Goal: Find specific page/section: Find specific page/section

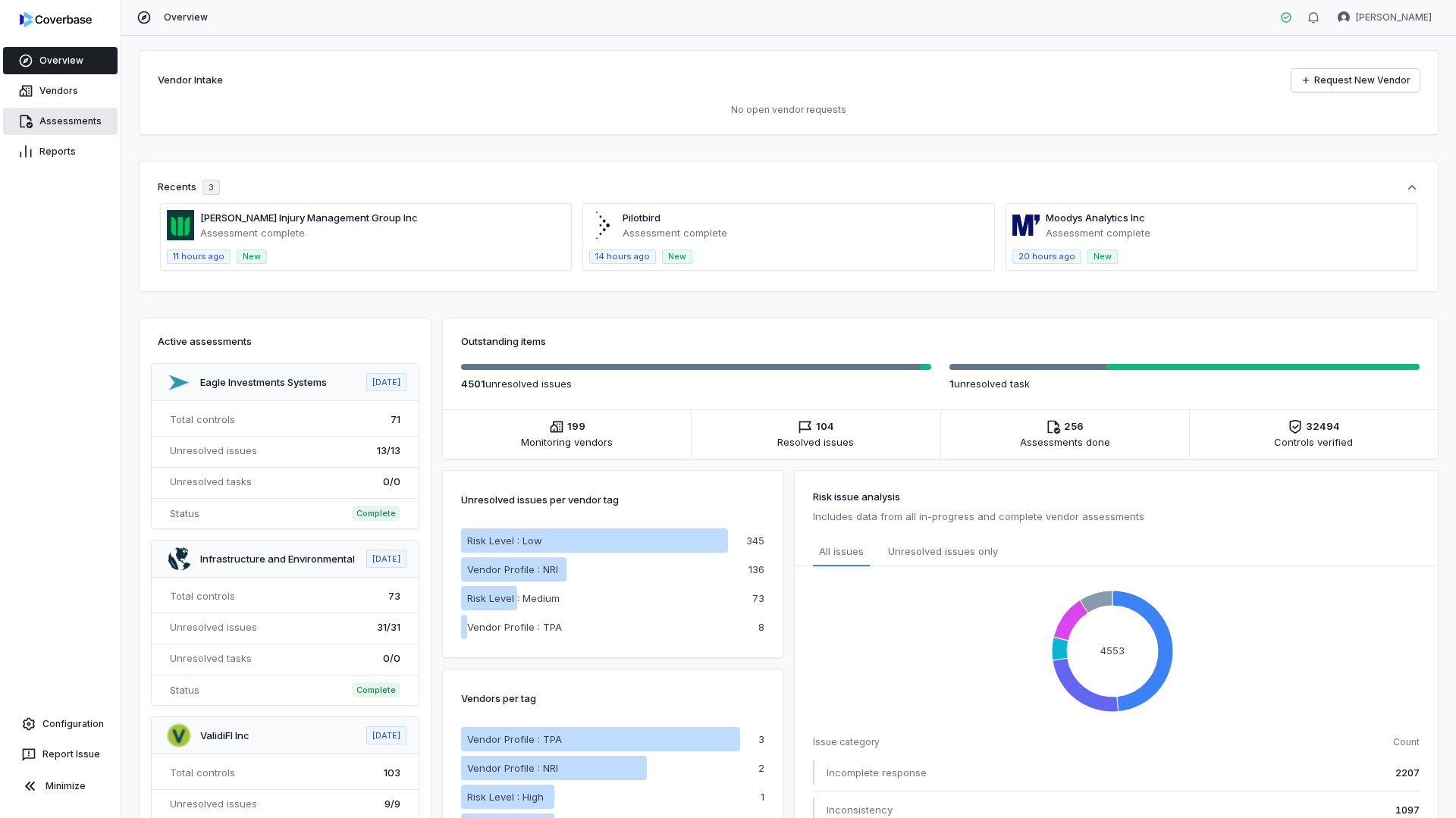
drag, startPoint x: 0, startPoint y: 0, endPoint x: 71, endPoint y: 116, distance: 136.0
click at [71, 116] on link "Assessments" at bounding box center [60, 121] width 115 height 28
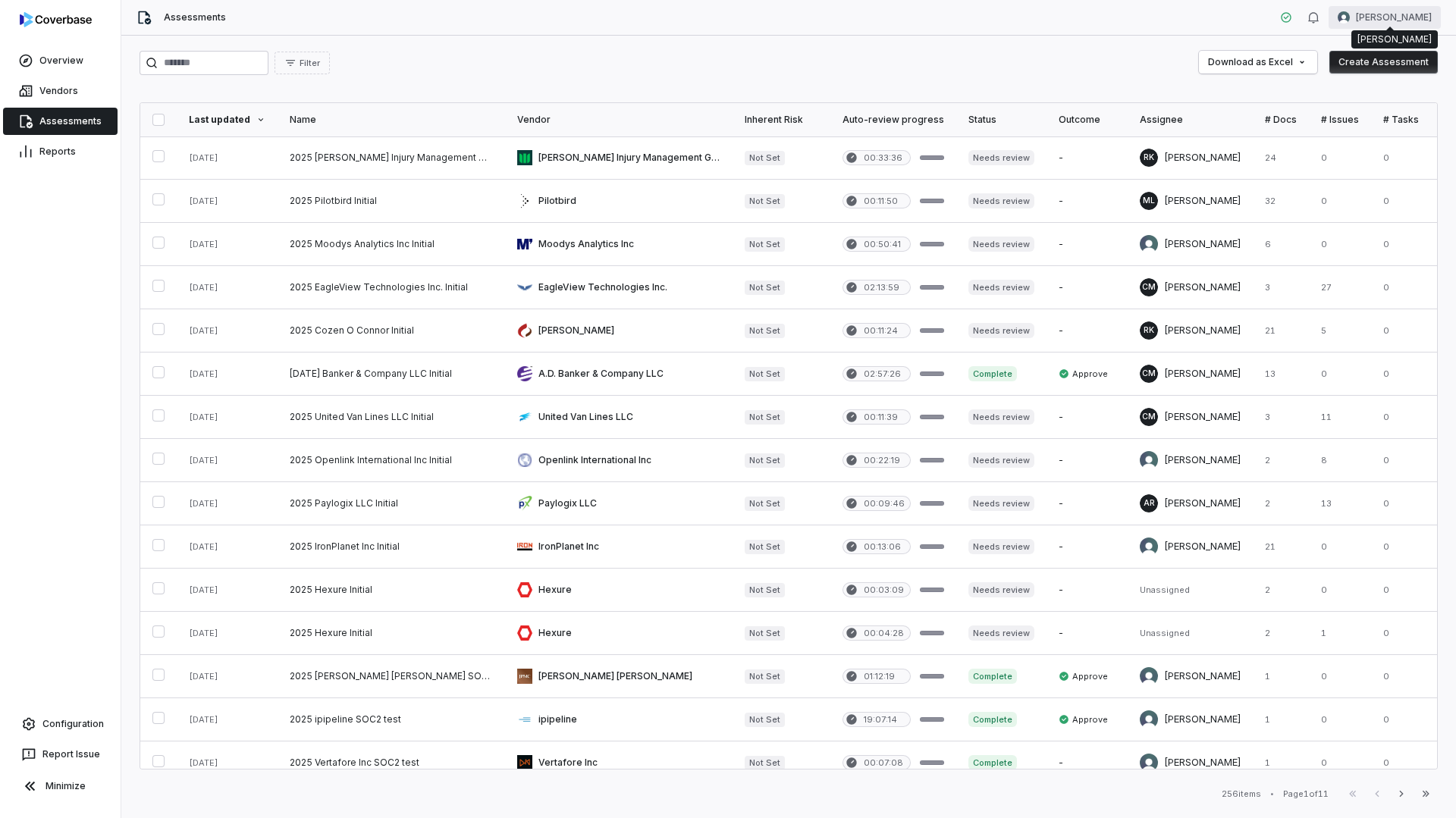
click at [1383, 20] on html "Overview Vendors Assessments Reports Configuration Report Issue Minimize Assess…" at bounding box center [728, 409] width 1456 height 818
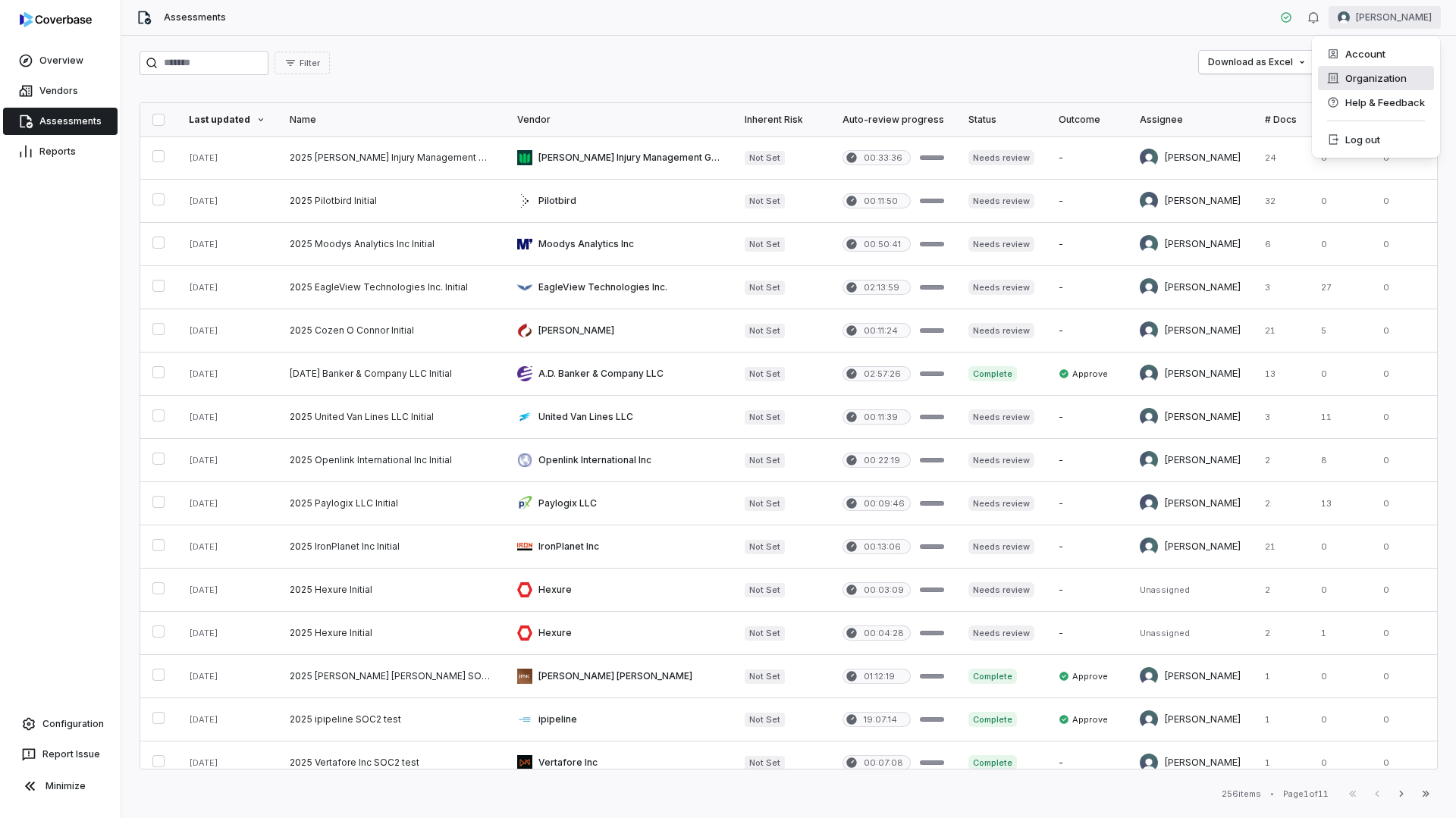
click at [1360, 79] on div "Organization" at bounding box center [1376, 78] width 116 height 24
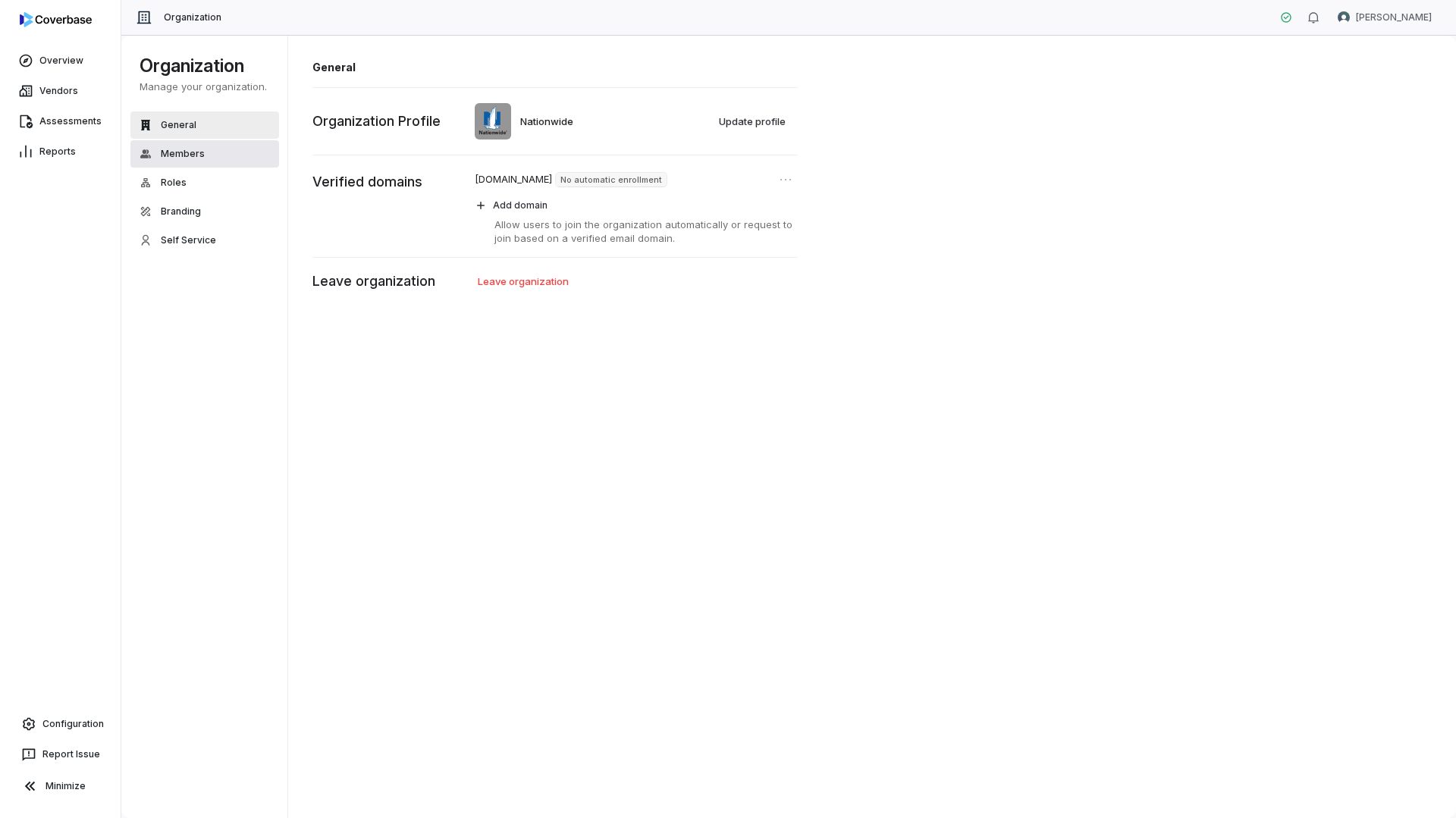
click at [196, 162] on button "Members" at bounding box center [205, 154] width 149 height 28
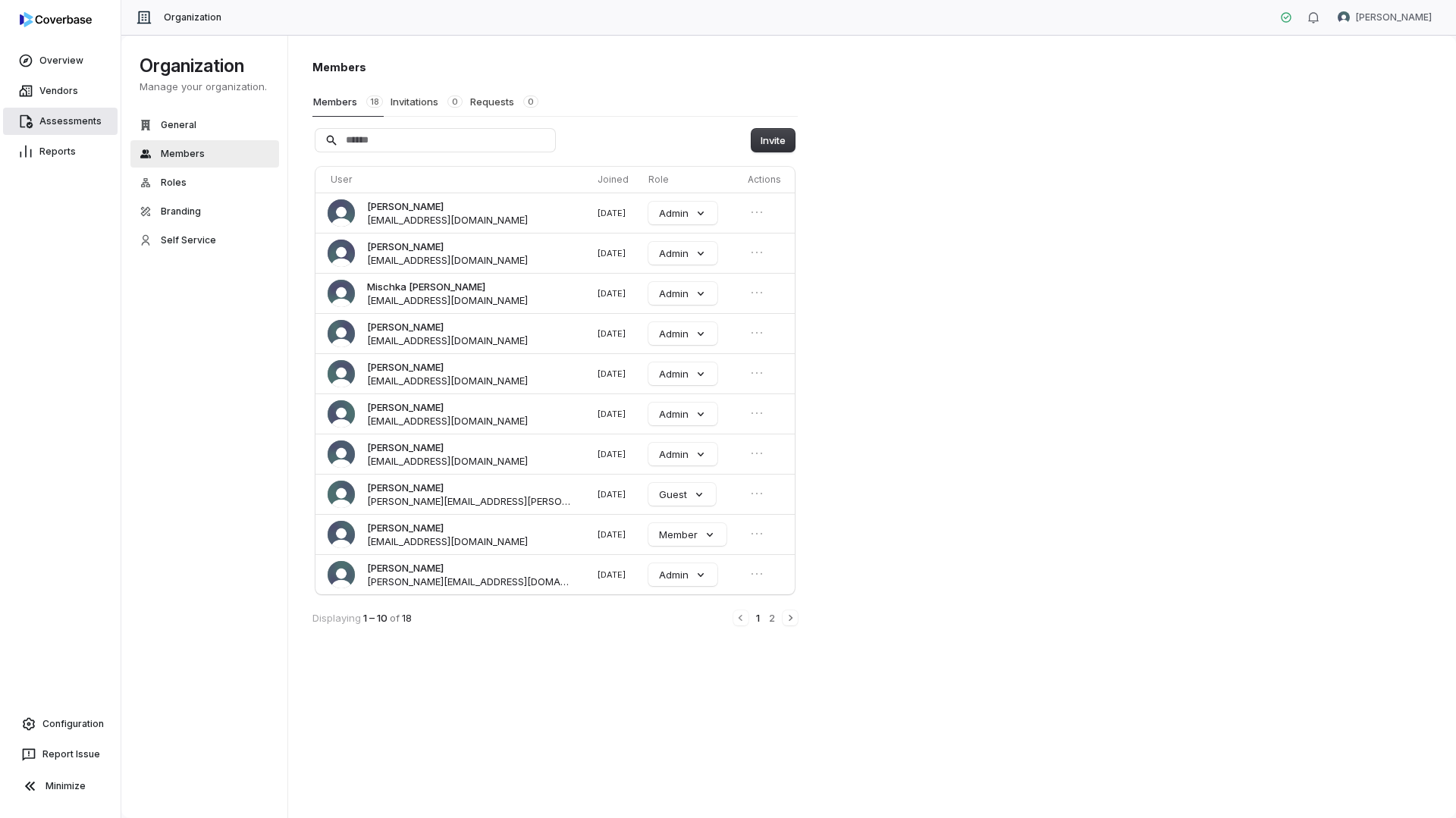
click at [65, 125] on link "Assessments" at bounding box center [60, 121] width 115 height 28
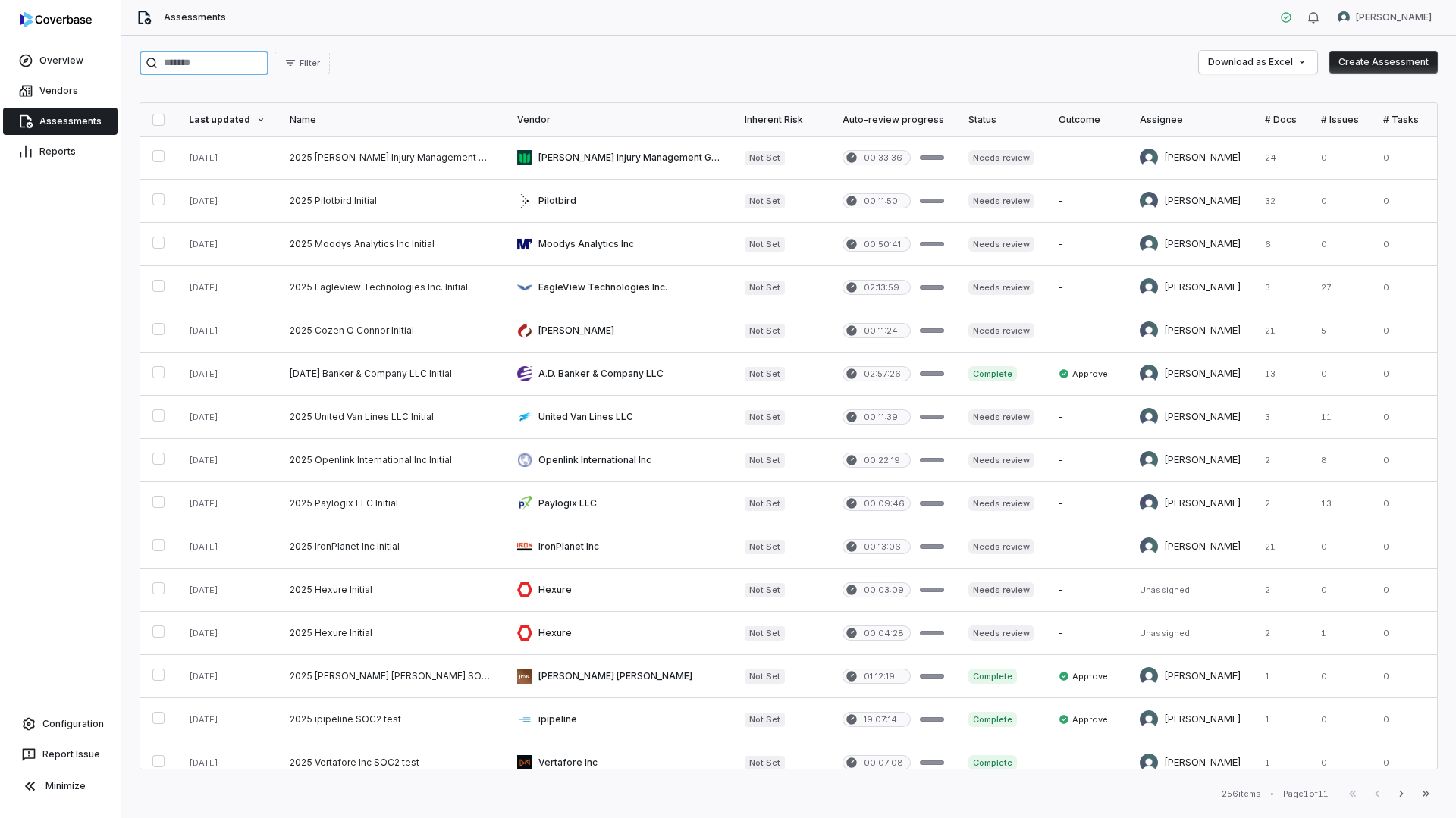
click at [240, 62] on input "search" at bounding box center [204, 63] width 129 height 24
type input "**********"
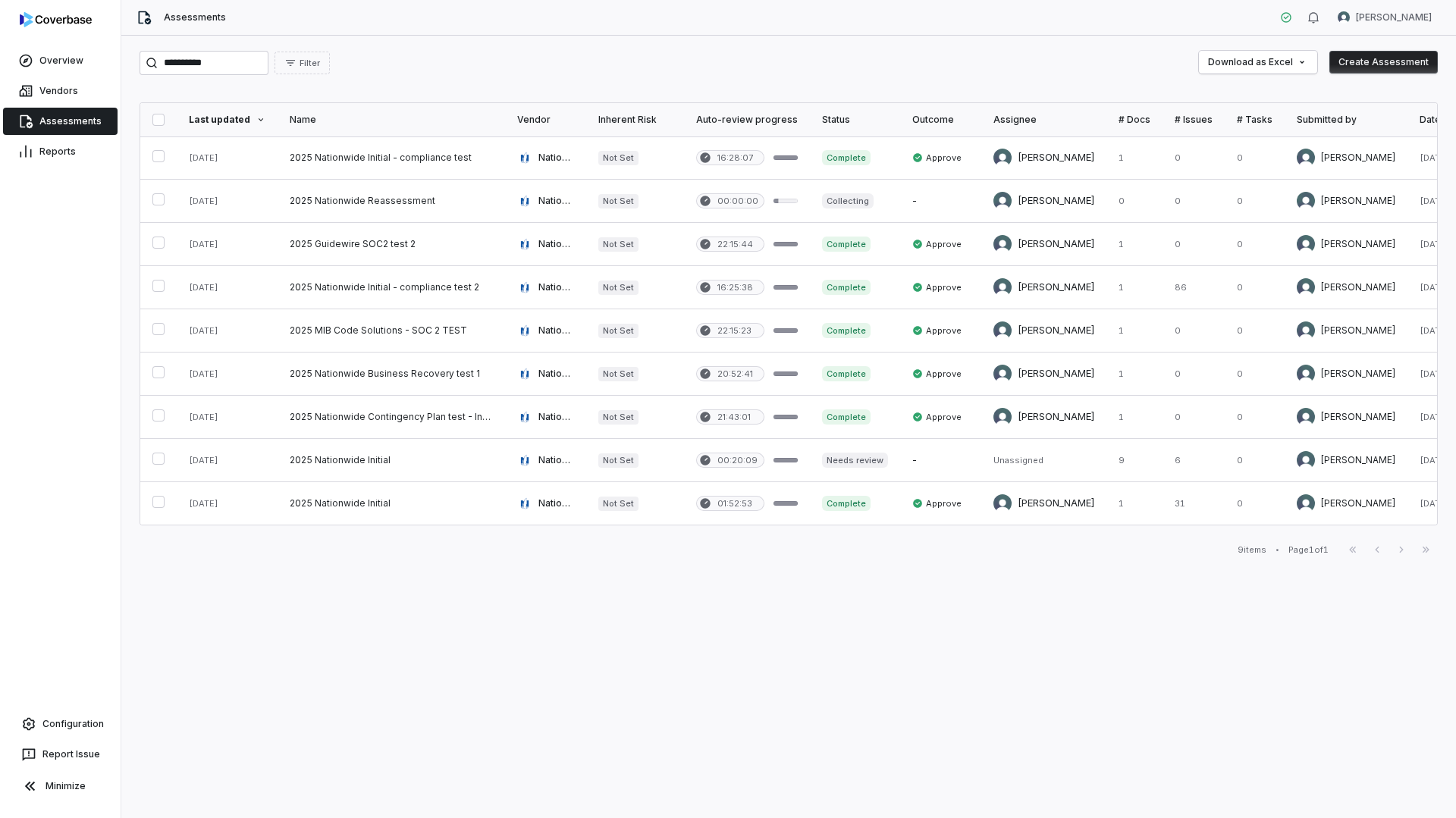
drag, startPoint x: 81, startPoint y: 217, endPoint x: 91, endPoint y: 216, distance: 10.0
click at [86, 217] on div "Overview Vendors Assessments Reports Configuration Report Issue Minimize" at bounding box center [60, 409] width 121 height 818
click at [66, 55] on link "Overview" at bounding box center [60, 61] width 115 height 28
